Goal: Task Accomplishment & Management: Use online tool/utility

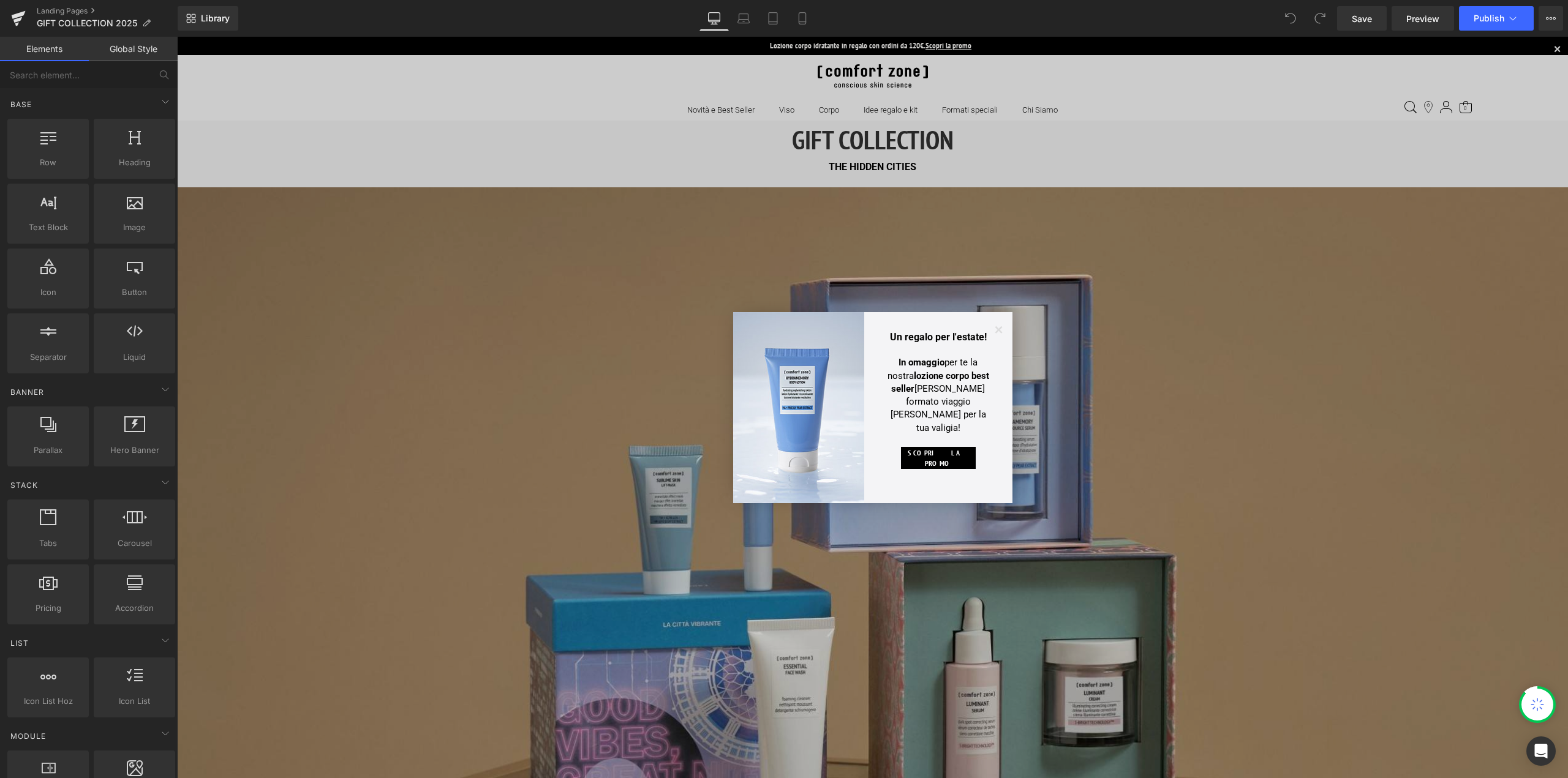
click at [998, 324] on icon at bounding box center [998, 330] width 19 height 19
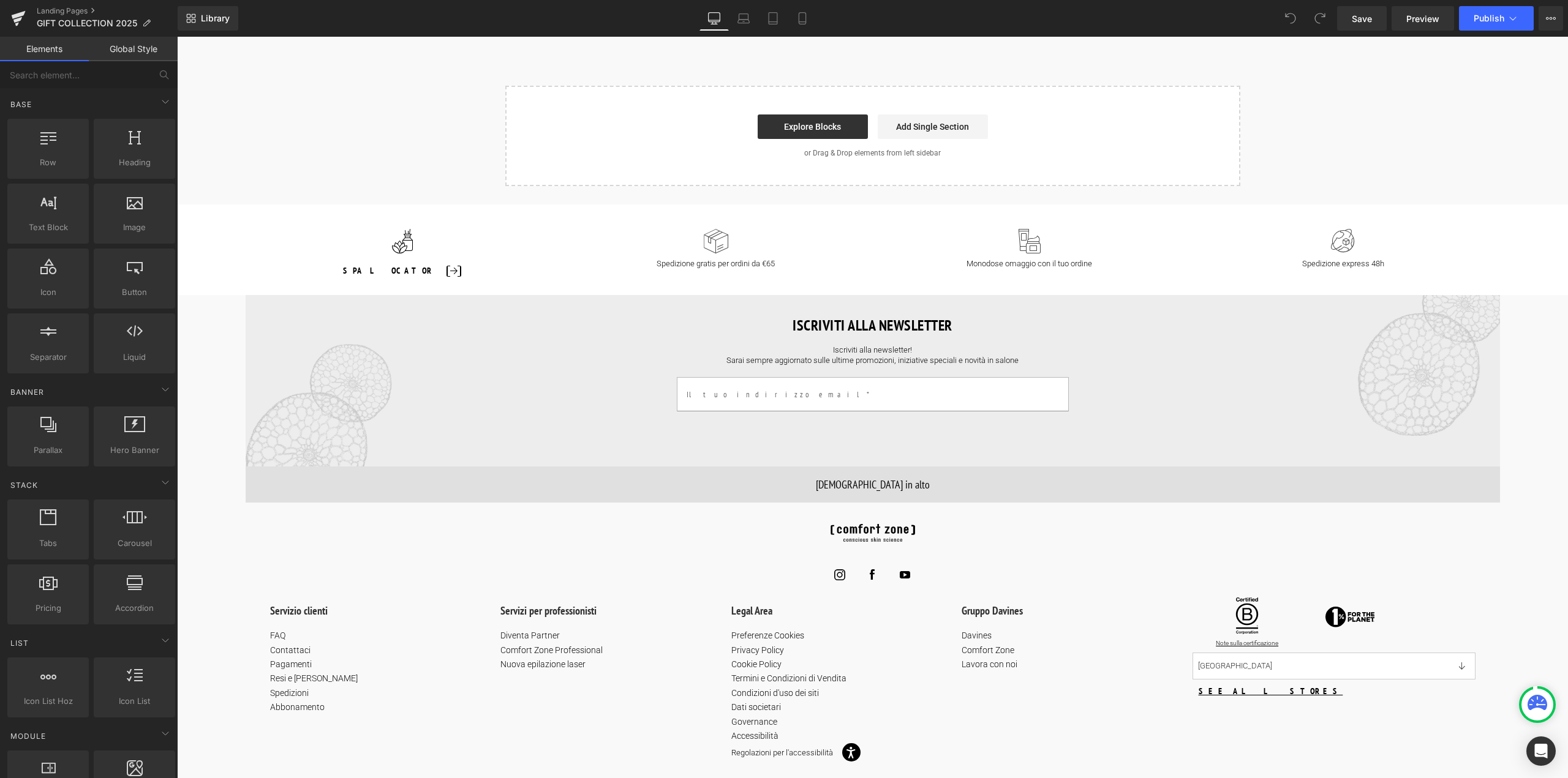
scroll to position [2473, 0]
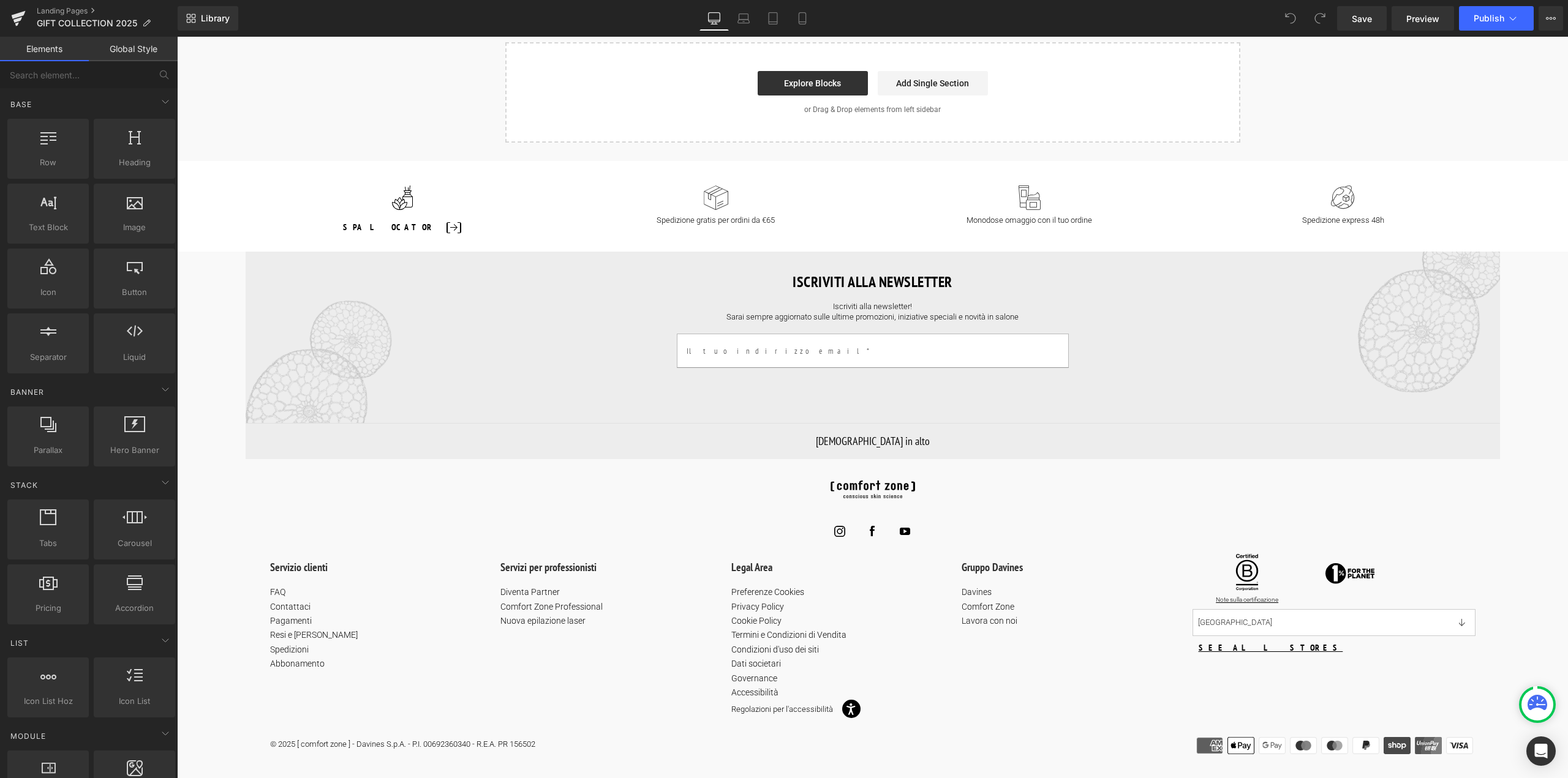
drag, startPoint x: 1371, startPoint y: 114, endPoint x: 1394, endPoint y: 61, distance: 57.8
click at [1414, 18] on span "Preview" at bounding box center [1422, 19] width 33 height 13
